Goal: Task Accomplishment & Management: Manage account settings

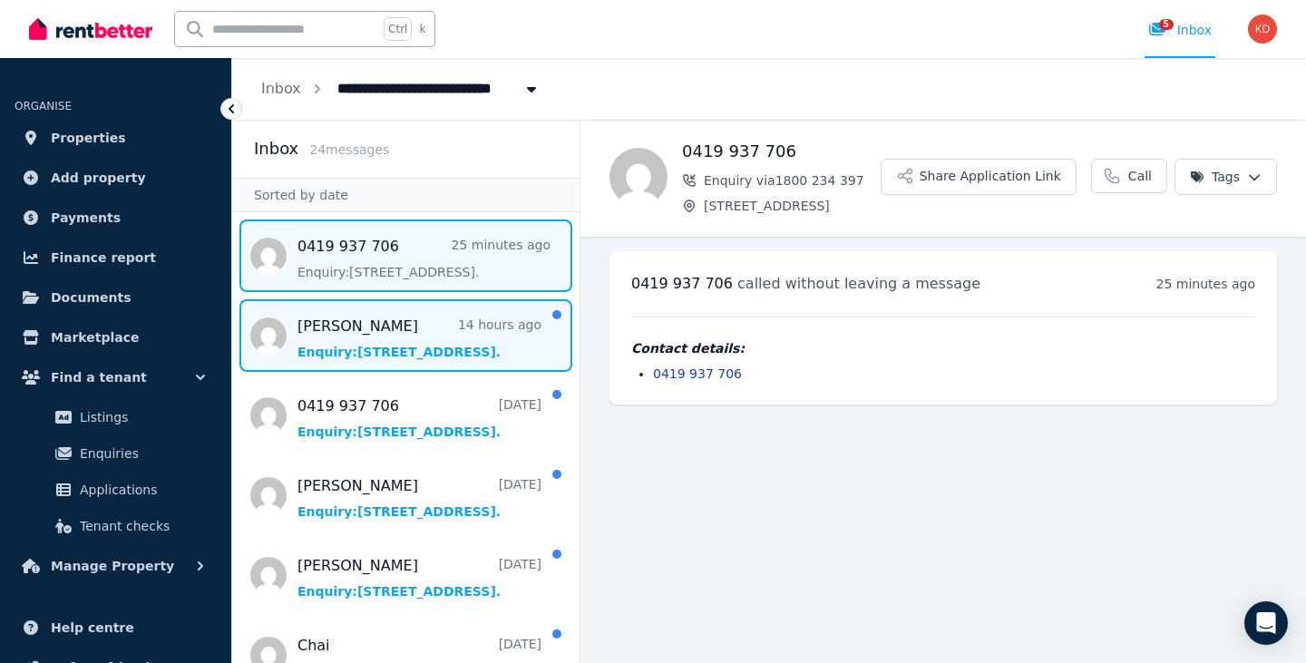
click at [382, 350] on span "Message list" at bounding box center [405, 335] width 347 height 73
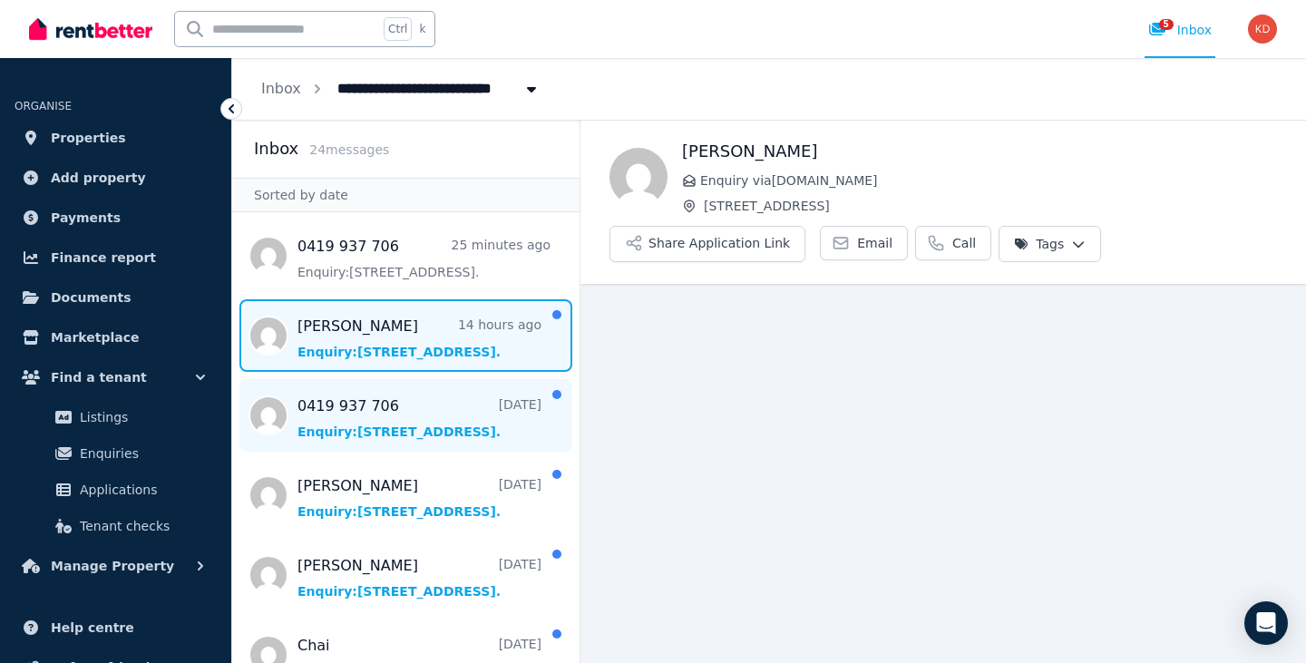
scroll to position [24, 0]
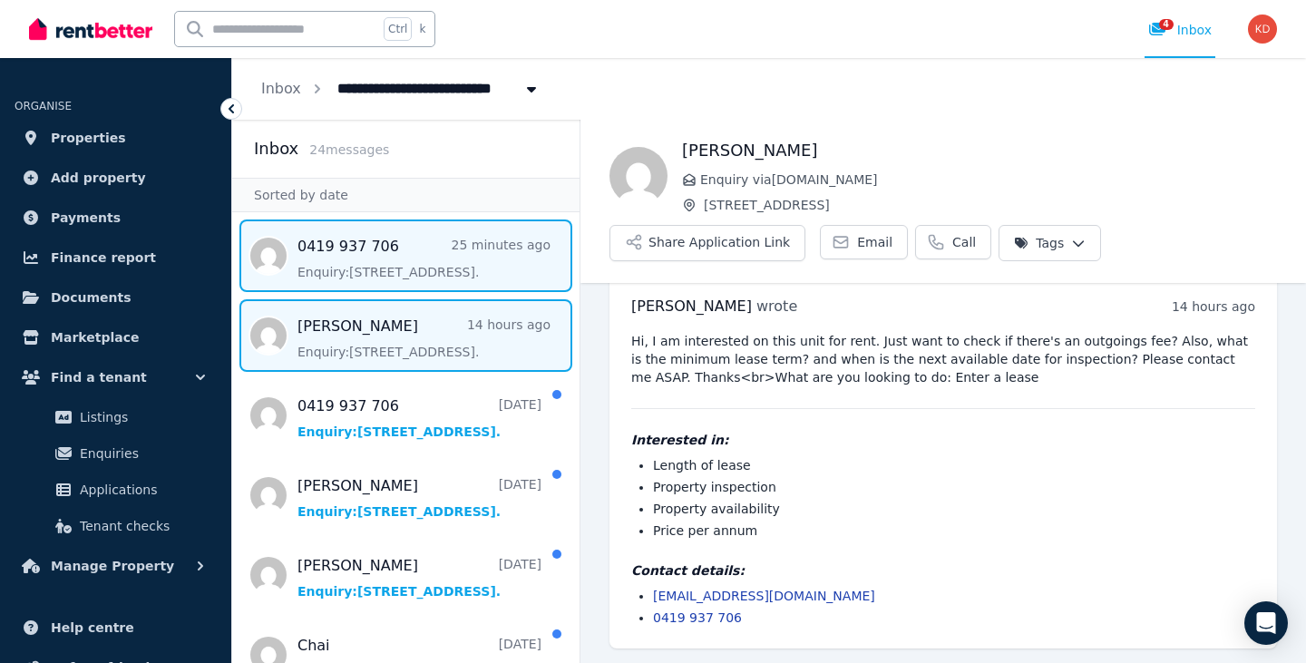
click at [437, 282] on span "Message list" at bounding box center [405, 256] width 347 height 73
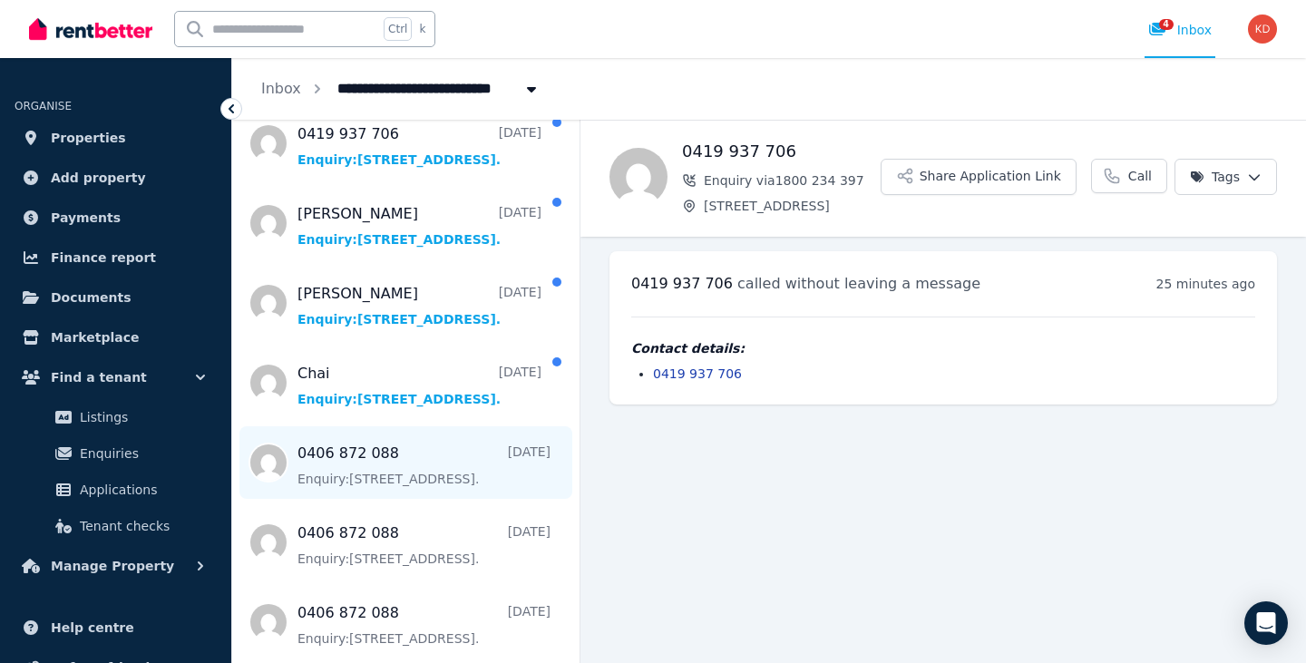
scroll to position [181, 0]
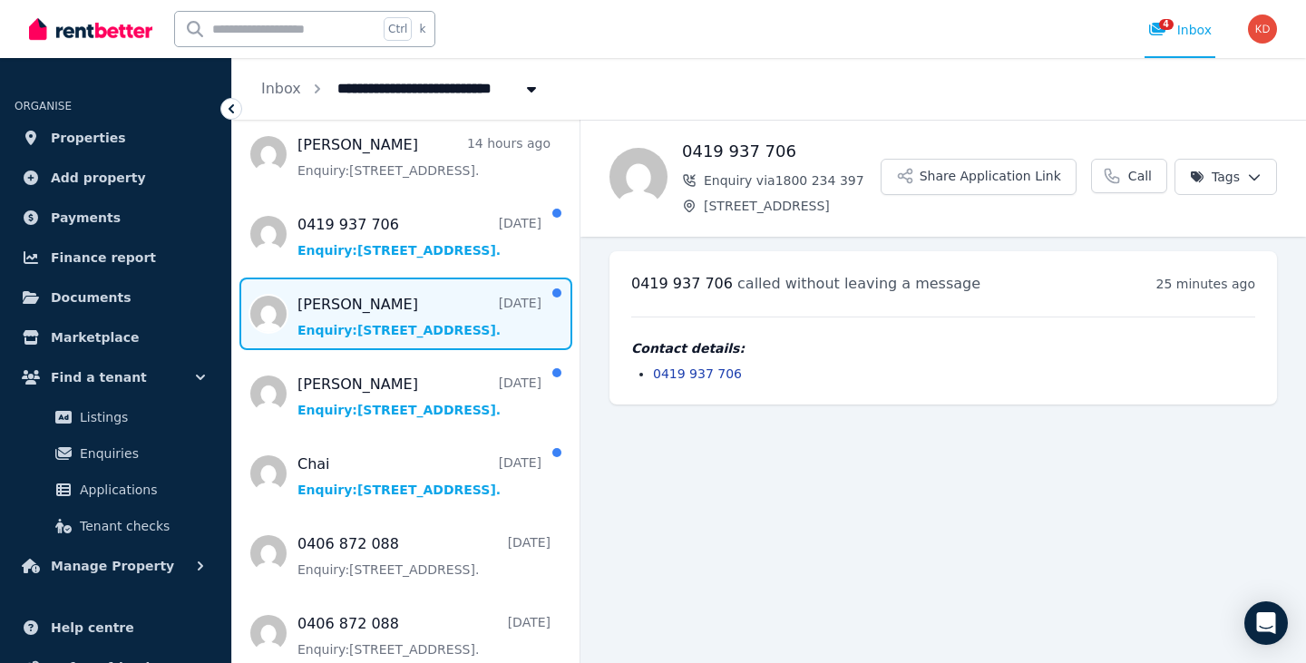
click at [425, 336] on span "Message list" at bounding box center [405, 314] width 347 height 73
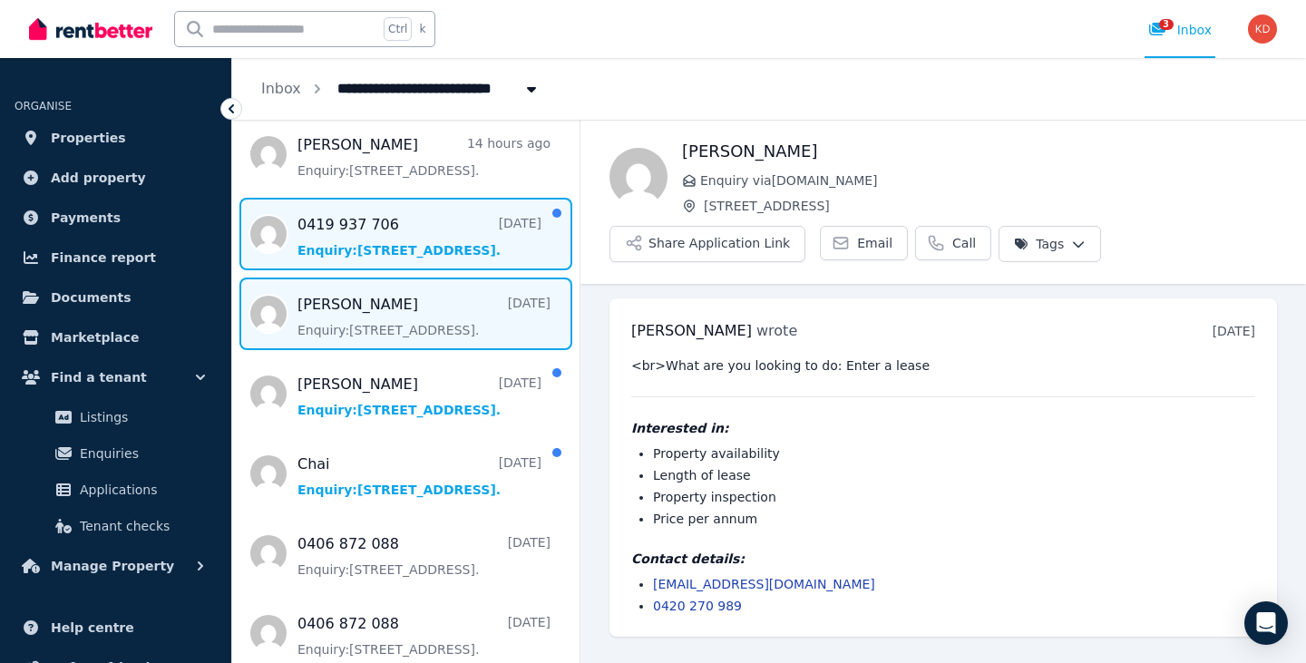
click at [350, 255] on span "Message list" at bounding box center [405, 234] width 347 height 73
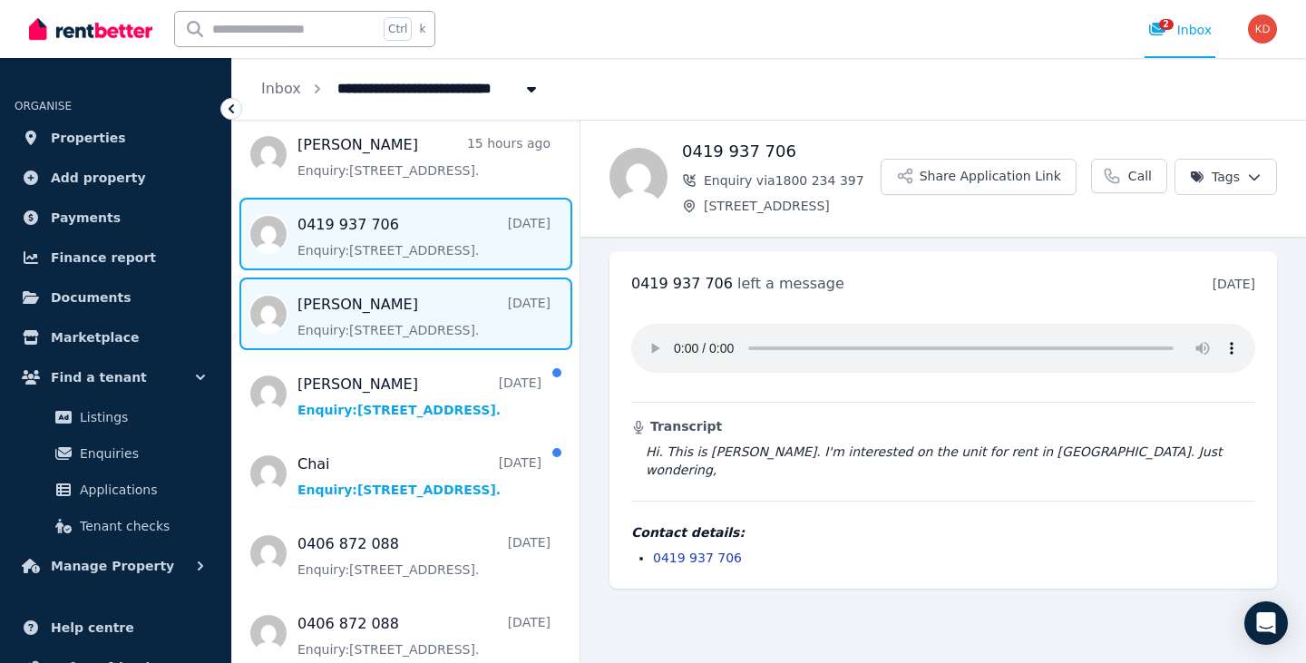
click at [440, 325] on span "Message list" at bounding box center [405, 314] width 347 height 73
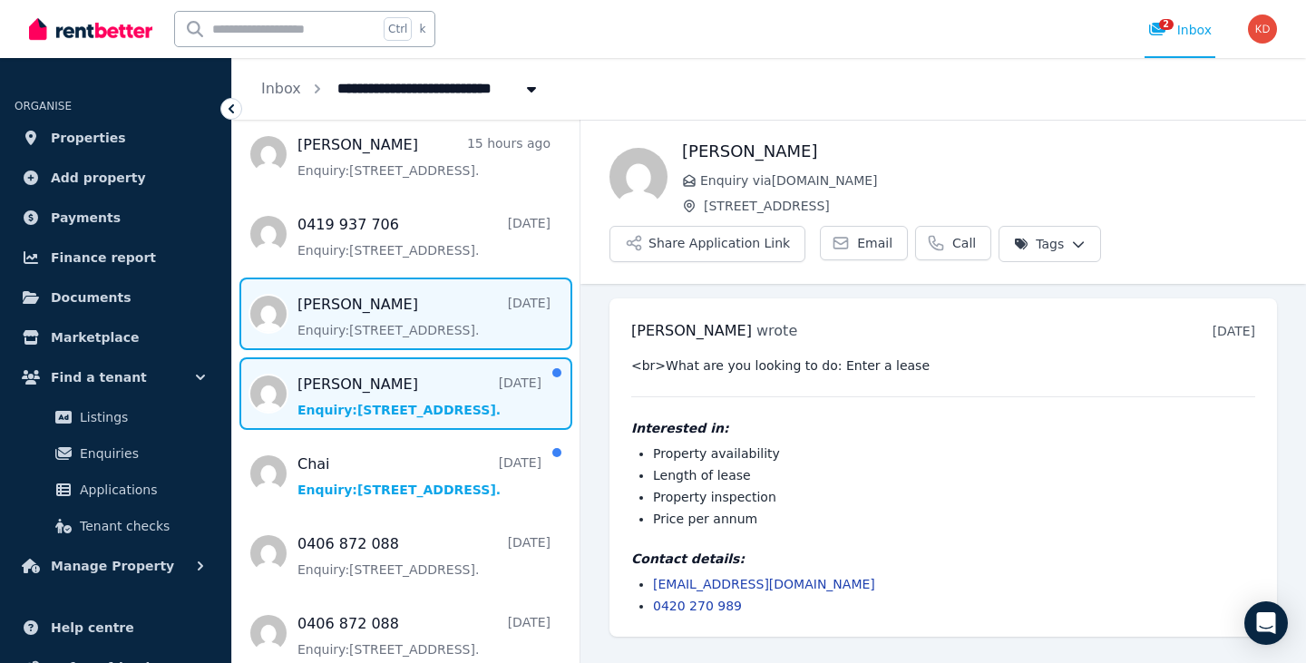
click at [404, 422] on span "Message list" at bounding box center [405, 393] width 347 height 73
